Goal: Check status: Check status

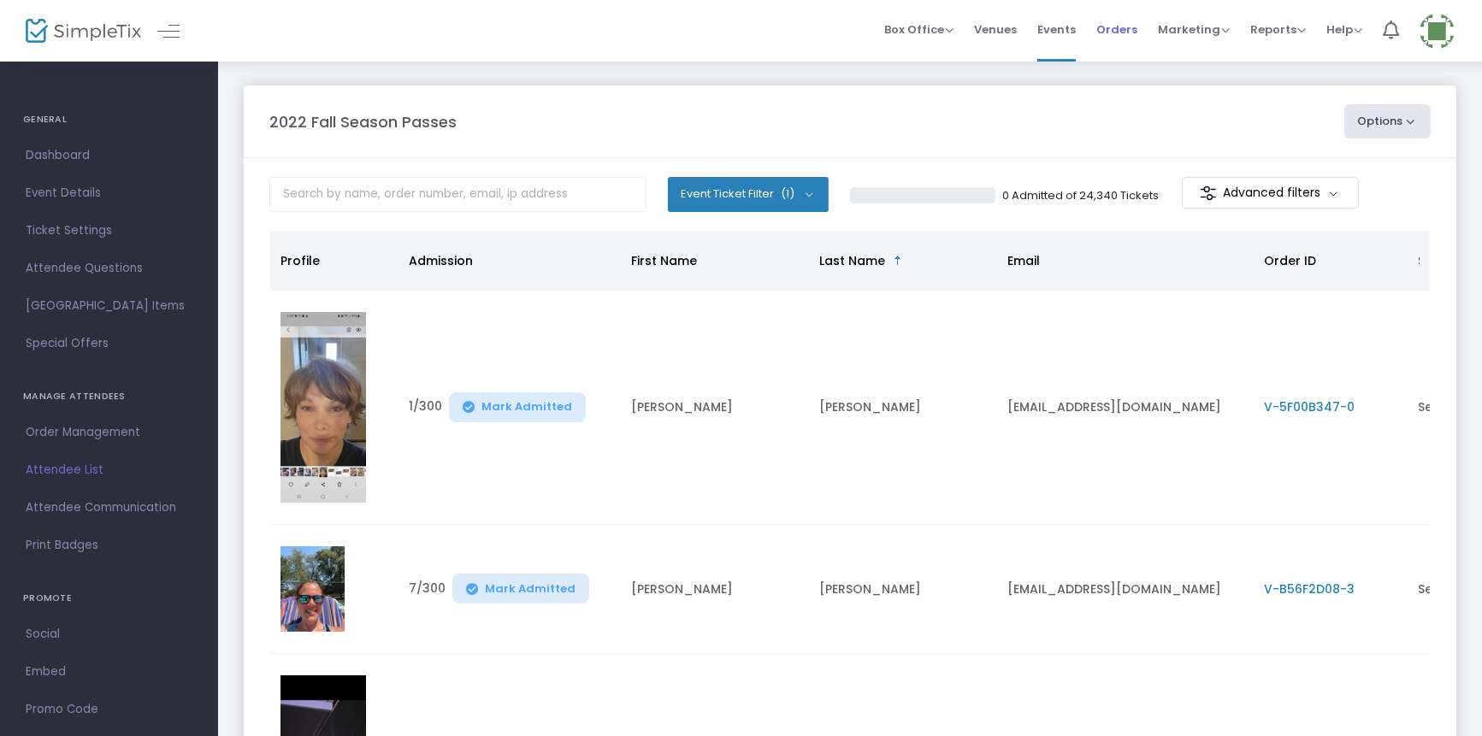
click at [1117, 23] on span "Orders" at bounding box center [1117, 30] width 41 height 44
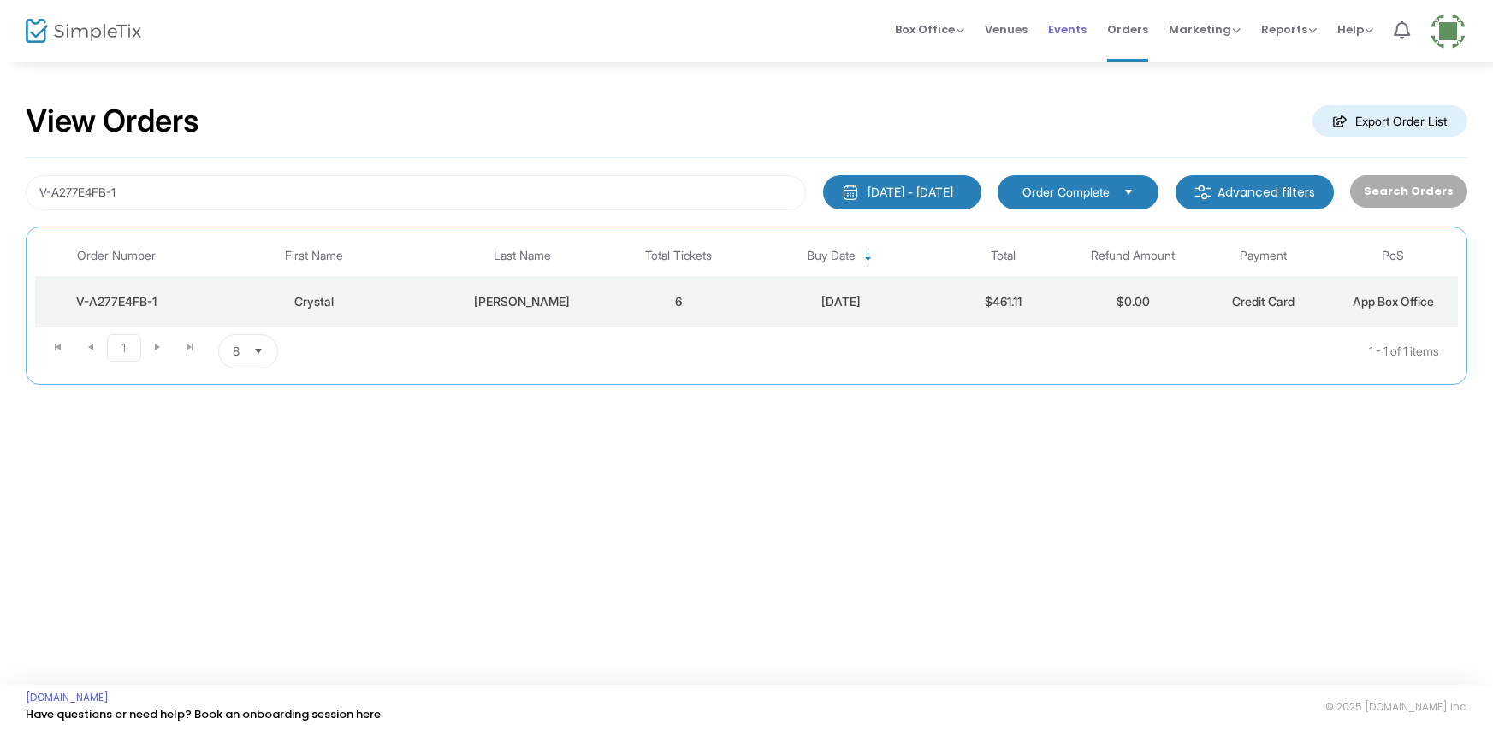
click at [1066, 23] on span "Events" at bounding box center [1067, 30] width 38 height 44
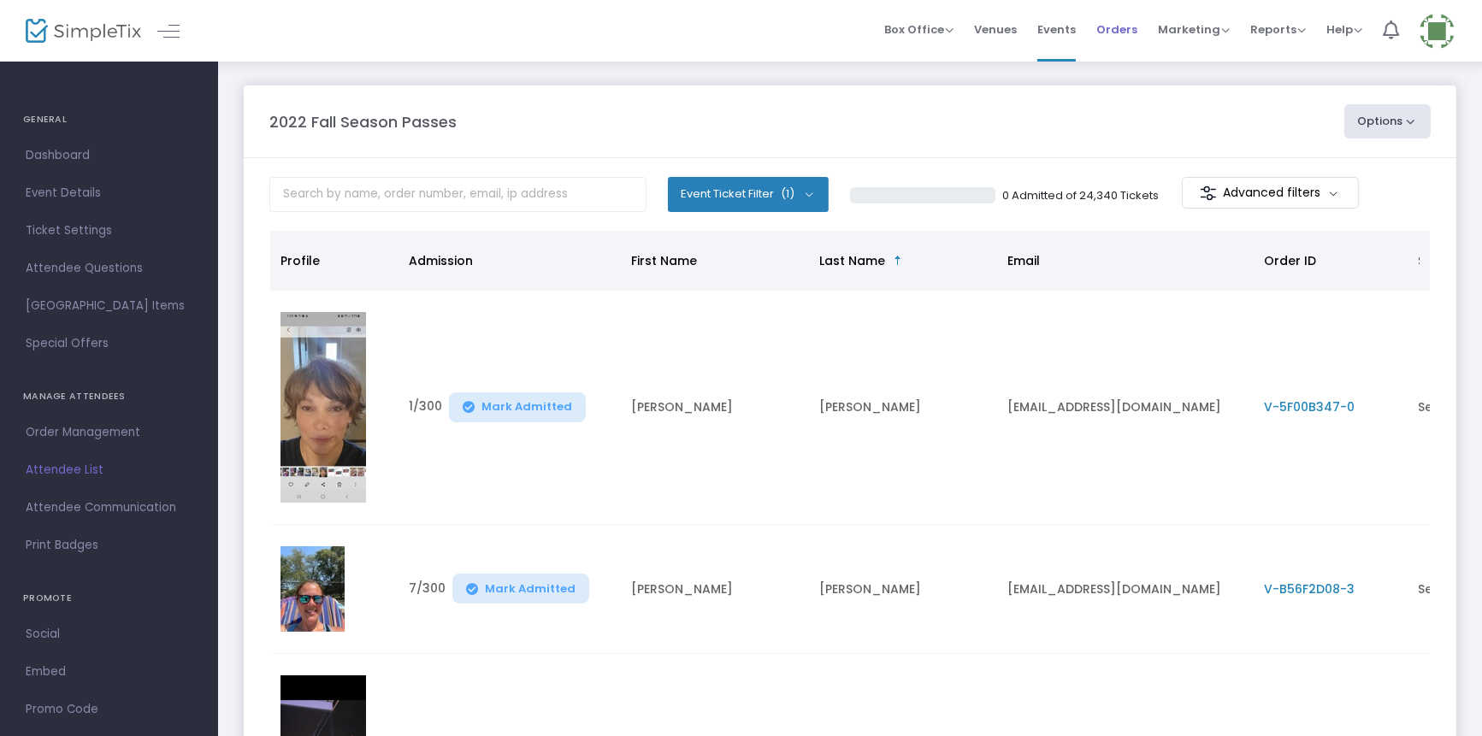
click at [1109, 27] on span "Orders" at bounding box center [1117, 30] width 41 height 44
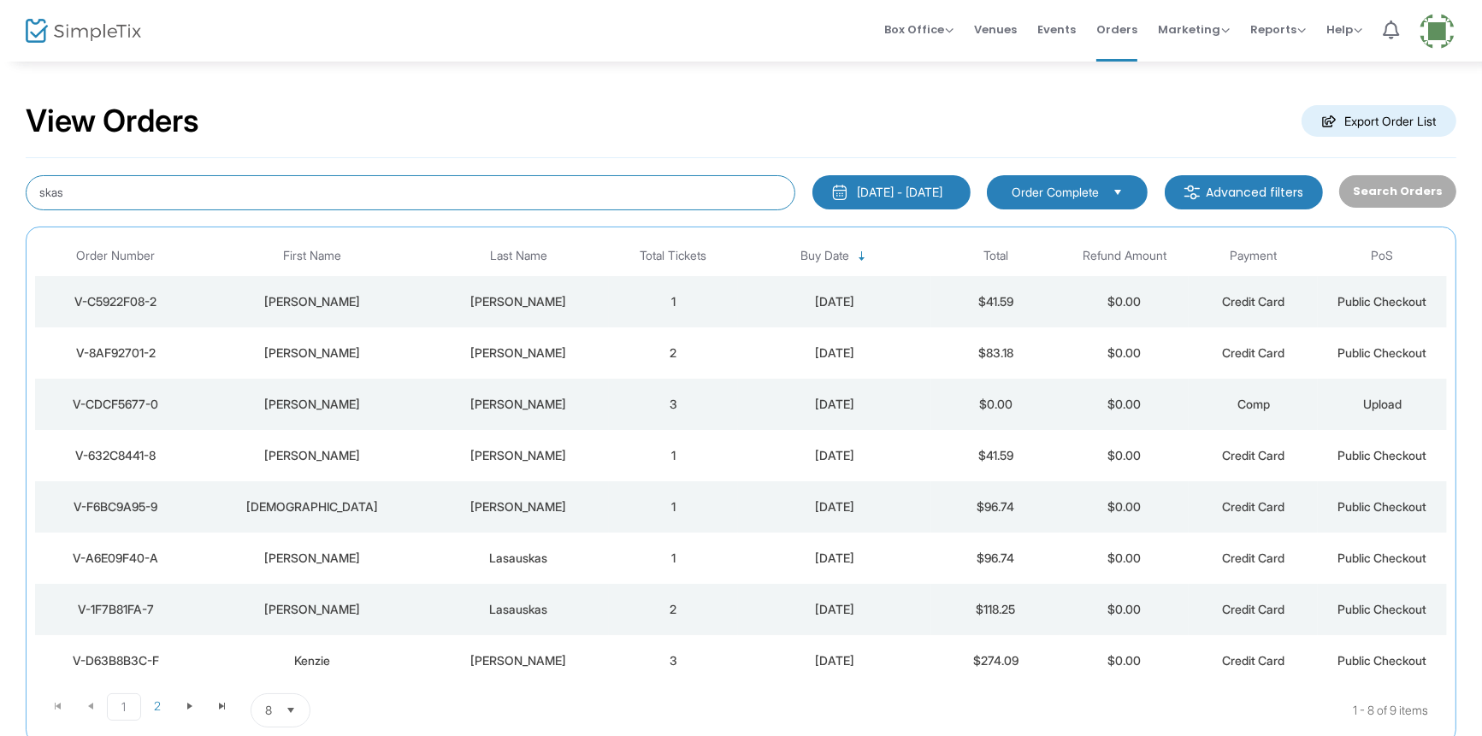
drag, startPoint x: 85, startPoint y: 182, endPoint x: 0, endPoint y: 220, distance: 92.7
click at [0, 218] on div "View Orders Export Order List skas 6/20/2025 - 9/20/2025 Last 30 Days Today Yes…" at bounding box center [741, 432] width 1482 height 744
type input "ramensss@gmail.com"
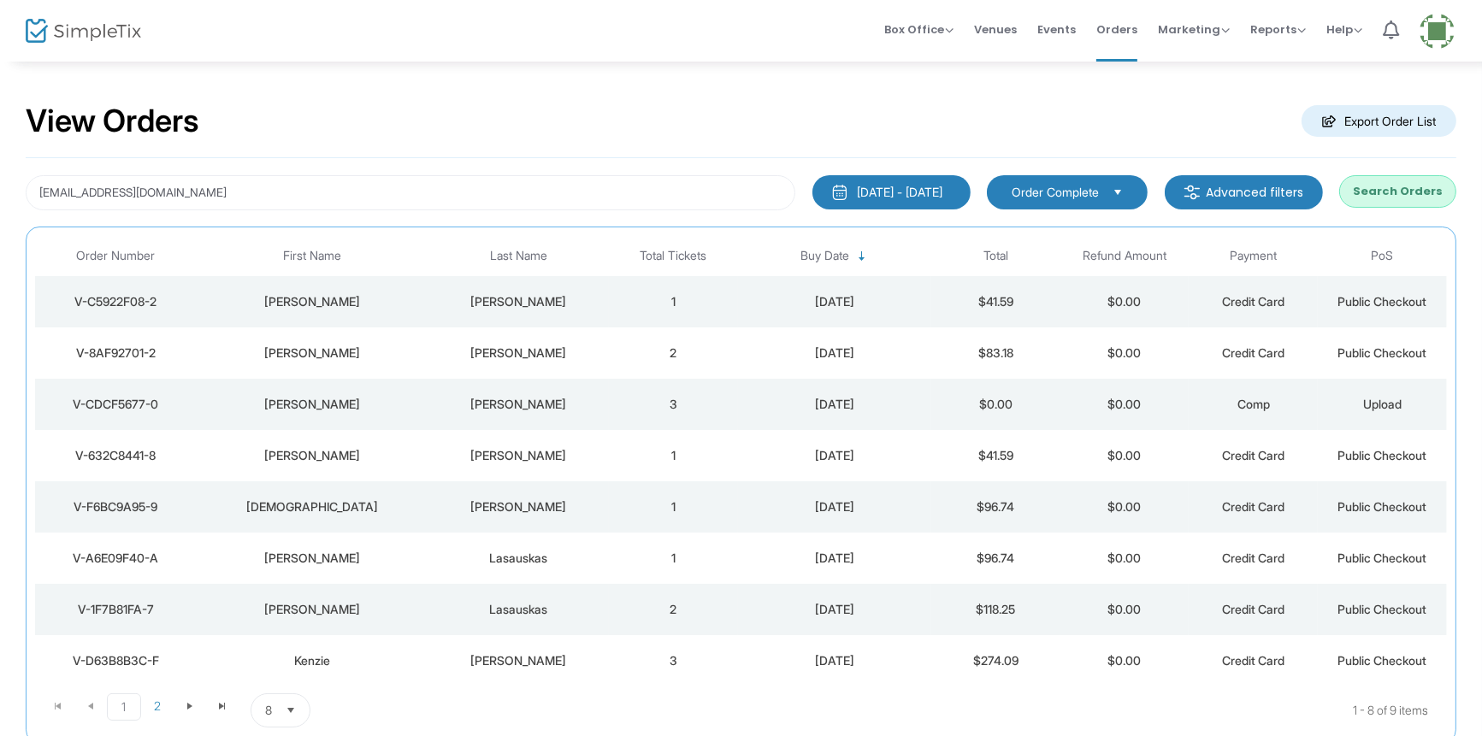
click at [1412, 198] on button "Search Orders" at bounding box center [1398, 191] width 117 height 33
